Goal: Information Seeking & Learning: Learn about a topic

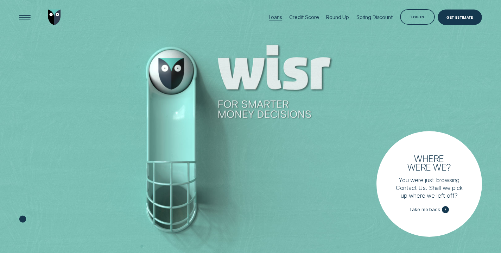
click at [277, 19] on div "Loans" at bounding box center [275, 17] width 13 height 6
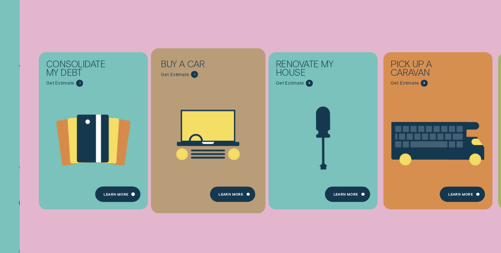
scroll to position [89, 0]
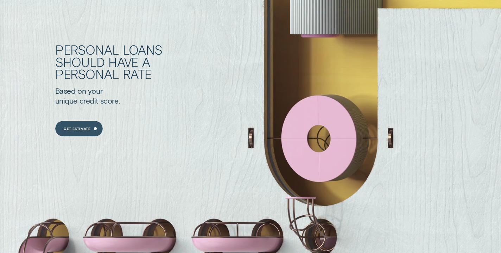
scroll to position [581, 0]
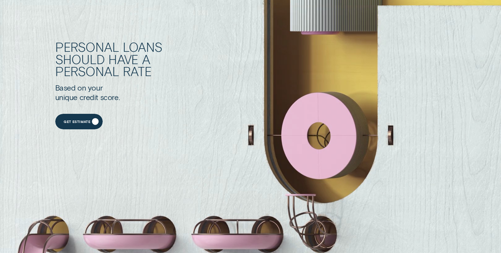
click at [78, 123] on div "Get Estimate" at bounding box center [77, 122] width 27 height 3
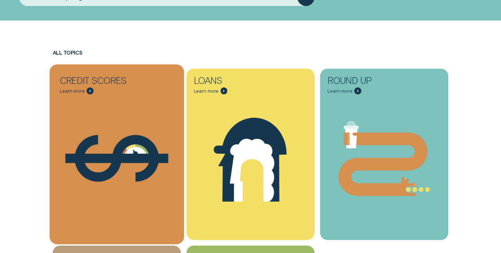
scroll to position [140, 0]
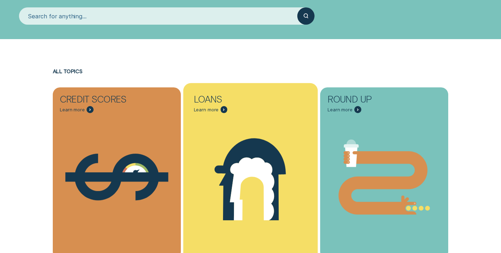
click at [245, 142] on icon "Loans - Learn more" at bounding box center [250, 179] width 71 height 82
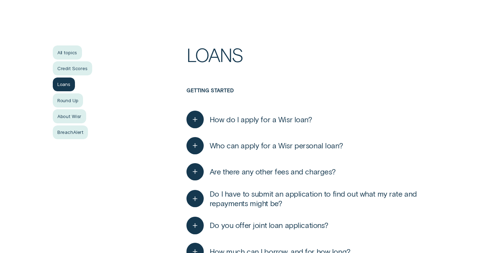
scroll to position [117, 0]
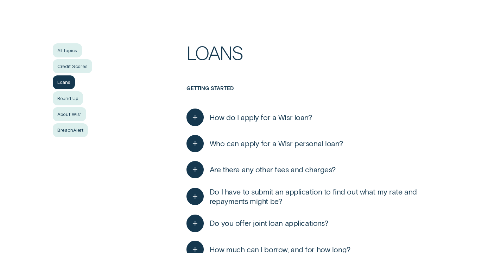
click at [64, 83] on div "Loans" at bounding box center [64, 82] width 23 height 14
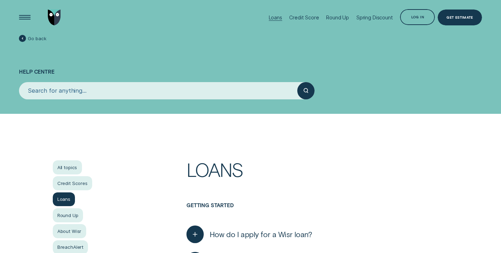
click at [278, 17] on div "Loans" at bounding box center [275, 17] width 13 height 6
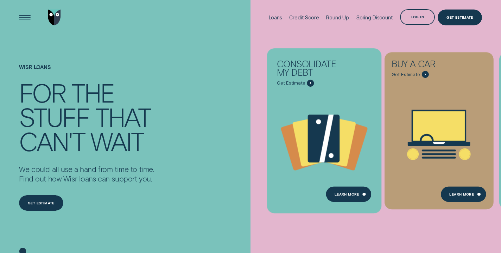
click at [325, 134] on icon "Consolidate my debt - Learn more" at bounding box center [326, 137] width 14 height 47
